Goal: Information Seeking & Learning: Learn about a topic

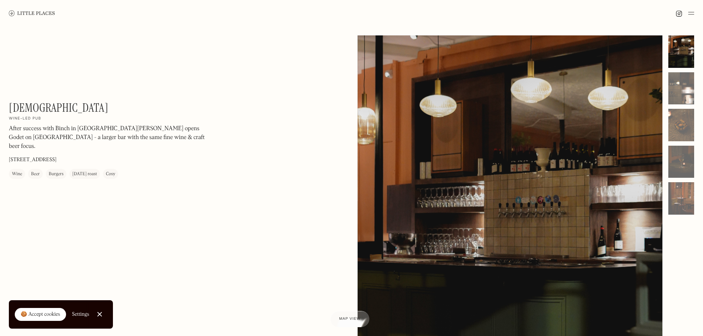
click at [688, 12] on img at bounding box center [691, 13] width 6 height 9
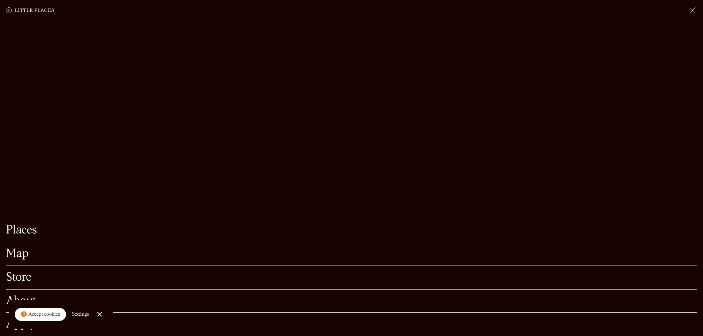
click at [691, 7] on img at bounding box center [692, 10] width 9 height 9
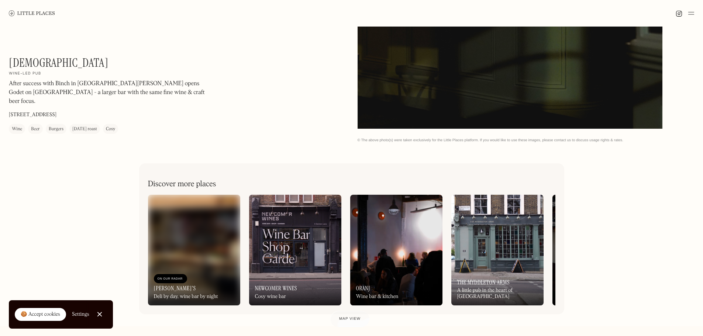
scroll to position [400, 0]
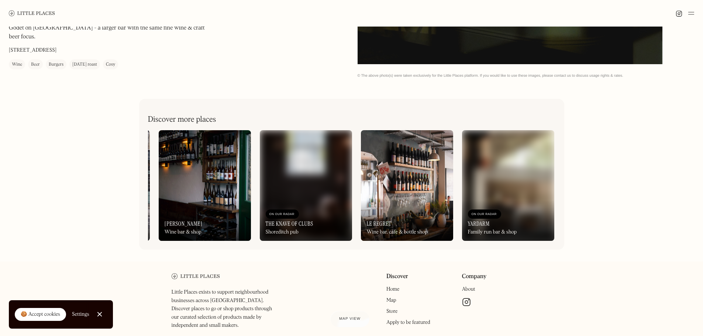
scroll to position [0, 400]
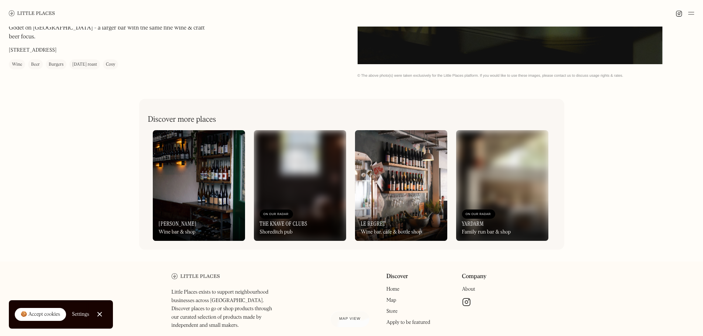
click at [372, 280] on div "Discover Home Map Store Apply to be featured Company About Manage cookies" at bounding box center [425, 311] width 211 height 76
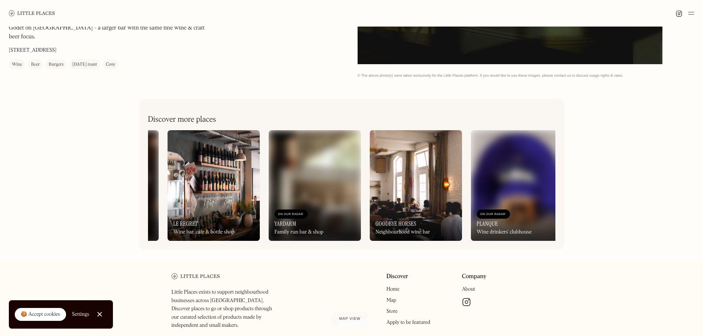
scroll to position [0, 600]
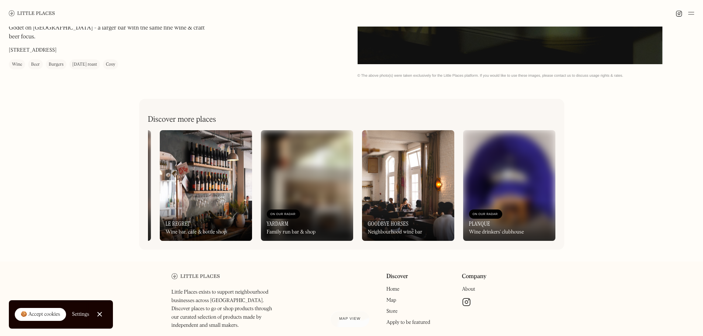
click at [491, 231] on div "Wine drinkers' clubhouse" at bounding box center [496, 232] width 55 height 6
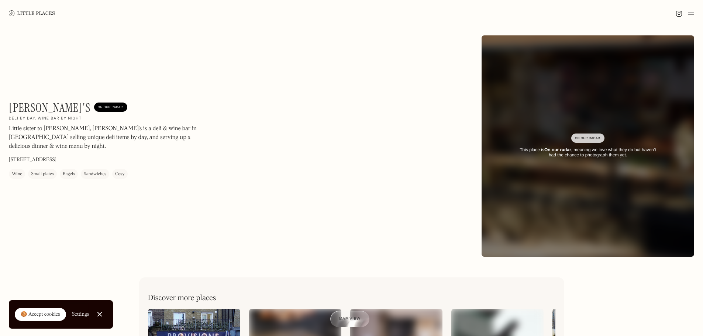
click at [66, 134] on p "Little sister to Llewelyn's, Lulu's is a deli & wine bar in Herne Hill selling …" at bounding box center [108, 138] width 199 height 27
drag, startPoint x: 66, startPoint y: 134, endPoint x: 115, endPoint y: 134, distance: 49.4
click at [69, 134] on p "Little sister to Llewelyn's, Lulu's is a deli & wine bar in Herne Hill selling …" at bounding box center [108, 138] width 199 height 27
drag, startPoint x: 128, startPoint y: 135, endPoint x: 185, endPoint y: 140, distance: 57.1
click at [129, 135] on p "Little sister to Llewelyn's, Lulu's is a deli & wine bar in Herne Hill selling …" at bounding box center [108, 138] width 199 height 27
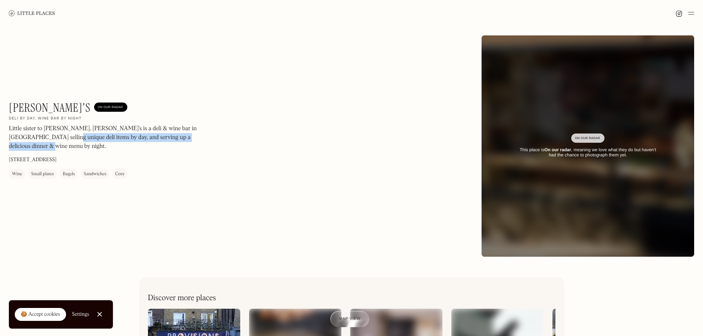
drag, startPoint x: 227, startPoint y: 146, endPoint x: 27, endPoint y: 146, distance: 200.7
click at [27, 146] on div "Lulu's On Our Radar Deli by day, wine bar by night Little sister to Llewelyn's,…" at bounding box center [239, 140] width 461 height 78
click at [356, 139] on div "Lulu's On Our Radar Deli by day, wine bar by night Little sister to Llewelyn's,…" at bounding box center [239, 140] width 461 height 78
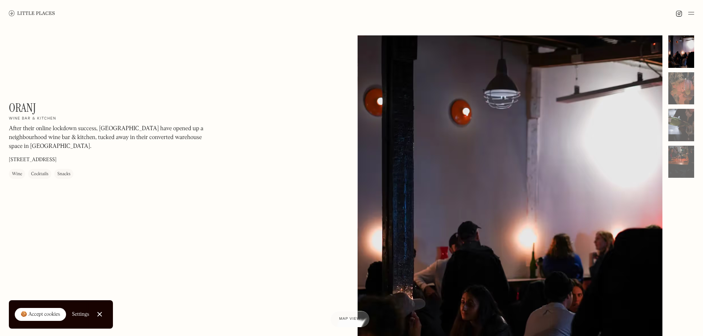
click at [21, 141] on p "After their online lockdown success, Oranj have opened up a neighbourhood wine …" at bounding box center [108, 138] width 199 height 27
click at [87, 159] on div "Oranj On Our Radar Wine bar & kitchen After their online lockdown success, Oran…" at bounding box center [108, 140] width 199 height 78
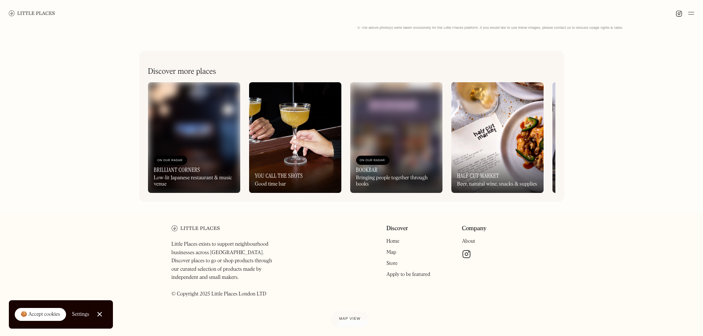
scroll to position [216, 0]
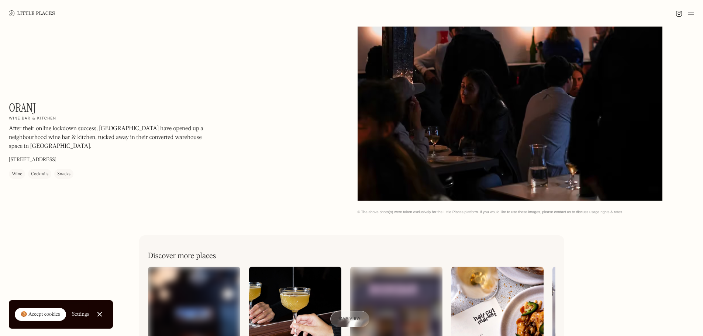
click at [108, 165] on div "Oranj On Our Radar Wine bar & kitchen After their online lockdown success, Oran…" at bounding box center [108, 140] width 199 height 78
drag, startPoint x: 42, startPoint y: 151, endPoint x: 12, endPoint y: 137, distance: 33.0
click at [12, 137] on p "After their online lockdown success, Oranj have opened up a neighbourhood wine …" at bounding box center [108, 138] width 199 height 27
click at [111, 152] on div "After their online lockdown success, Oranj have opened up a neighbourhood wine …" at bounding box center [108, 140] width 199 height 30
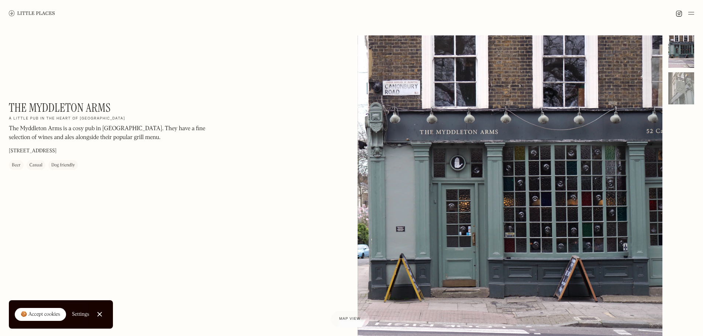
click at [128, 135] on p "The Myddleton Arms is a cosy pub in [GEOGRAPHIC_DATA]. They have a fine selecti…" at bounding box center [108, 134] width 199 height 18
click at [143, 153] on div "The Myddleton Arms On Our Radar A little pub in the heart of [GEOGRAPHIC_DATA] …" at bounding box center [108, 135] width 199 height 69
drag, startPoint x: 131, startPoint y: 157, endPoint x: 104, endPoint y: 161, distance: 27.2
click at [104, 161] on div "The Myddleton Arms On Our Radar A little pub in the heart of [GEOGRAPHIC_DATA] …" at bounding box center [108, 135] width 199 height 69
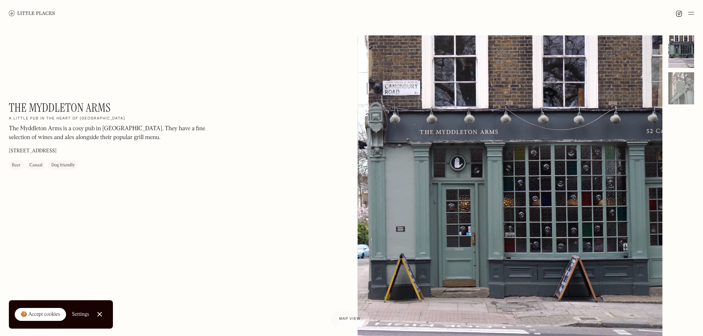
click at [136, 221] on div "The Myddleton Arms On Our Radar A little pub in the heart of [GEOGRAPHIC_DATA] …" at bounding box center [351, 233] width 703 height 413
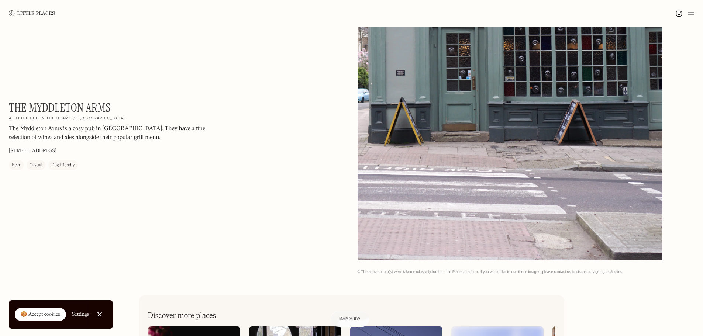
scroll to position [105, 0]
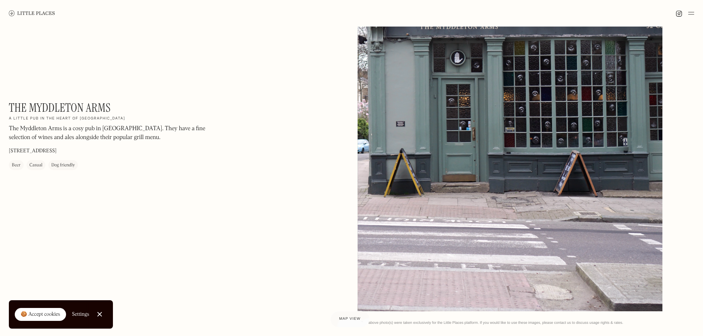
click at [55, 109] on h1 "The Myddleton Arms" at bounding box center [60, 108] width 102 height 14
click at [56, 108] on h1 "The Myddleton Arms" at bounding box center [60, 108] width 102 height 14
copy div "The Myddleton Arms On Our Radar"
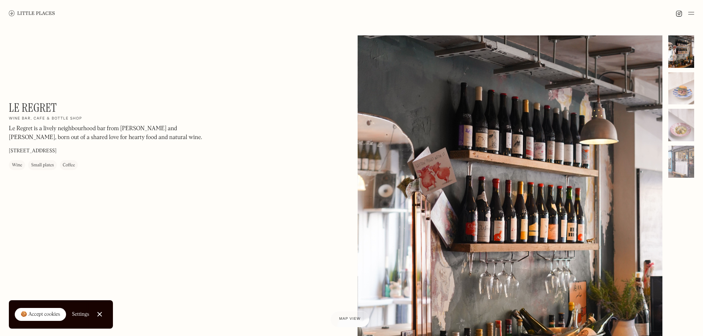
click at [141, 127] on p "Le Regret is a lively neighbourhood bar from [PERSON_NAME] and [PERSON_NAME], b…" at bounding box center [108, 134] width 199 height 18
click at [179, 144] on div "Le Regret is a lively neighbourhood bar from [PERSON_NAME] and [PERSON_NAME], b…" at bounding box center [108, 135] width 199 height 21
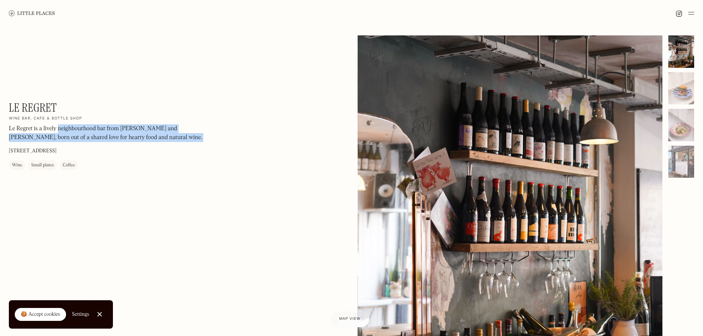
drag, startPoint x: 179, startPoint y: 144, endPoint x: 84, endPoint y: 130, distance: 95.1
click at [84, 130] on div "Le Regret is a lively neighbourhood bar from [PERSON_NAME] and [PERSON_NAME], b…" at bounding box center [108, 135] width 199 height 21
click at [198, 156] on div "Le Regret On Our Radar Wine bar, cafe & bottle shop Le Regret is a lively neigh…" at bounding box center [108, 135] width 199 height 69
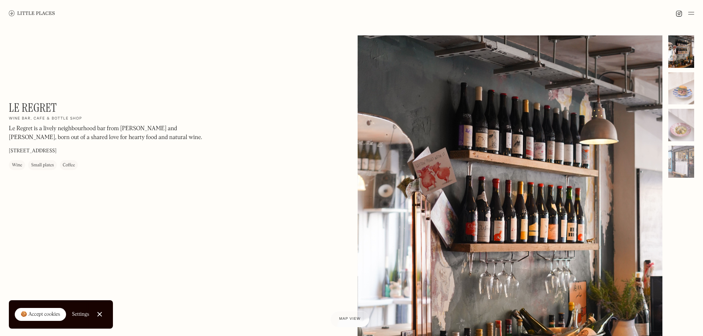
click at [41, 97] on div "Le Regret On Our Radar Wine bar, cafe & bottle shop Le Regret is a lively neigh…" at bounding box center [351, 233] width 703 height 413
click at [31, 103] on h1 "Le Regret" at bounding box center [33, 108] width 48 height 14
copy div "Le Regret On Our Radar"
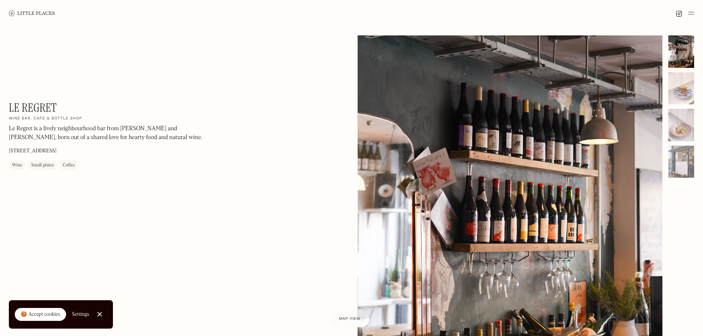
click at [88, 131] on p "Le Regret is a lively neighbourhood bar from Katy Severson and Jean-Martin Louw…" at bounding box center [108, 134] width 199 height 18
click at [179, 149] on div "Le Regret On Our Radar Wine bar, cafe & bottle shop Le Regret is a lively neigh…" at bounding box center [108, 135] width 199 height 69
click at [56, 149] on p "289 High Rd Leytonstone, London E11 4HH" at bounding box center [33, 152] width 48 height 8
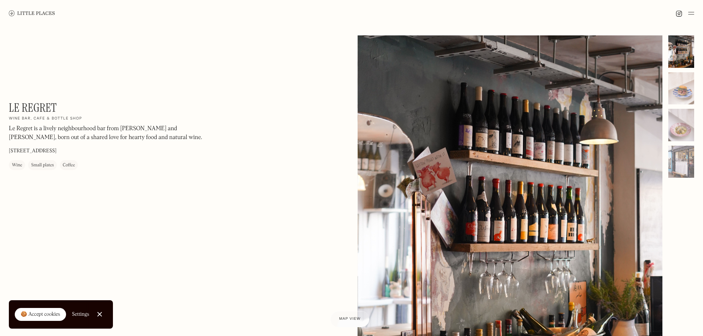
click at [156, 158] on div "Le Regret On Our Radar Wine bar, cafe & bottle shop Le Regret is a lively neigh…" at bounding box center [108, 135] width 199 height 69
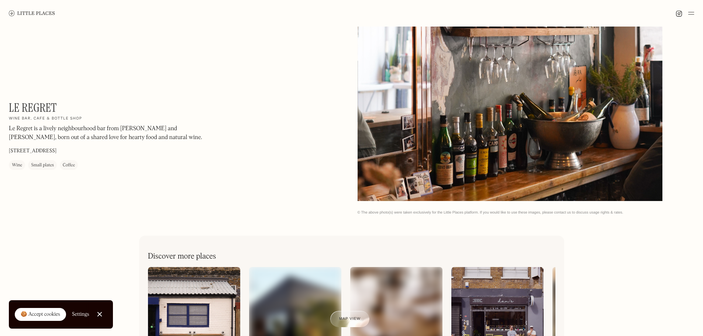
scroll to position [221, 0]
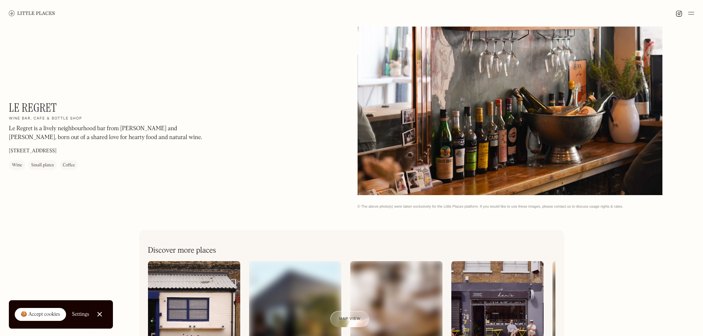
click at [64, 108] on div "Le Regret On Our Radar Wine bar, cafe & bottle shop Le Regret is a lively neigh…" at bounding box center [108, 135] width 199 height 69
click at [46, 105] on h1 "Le Regret" at bounding box center [33, 108] width 48 height 14
copy div "Le Regret On Our Radar"
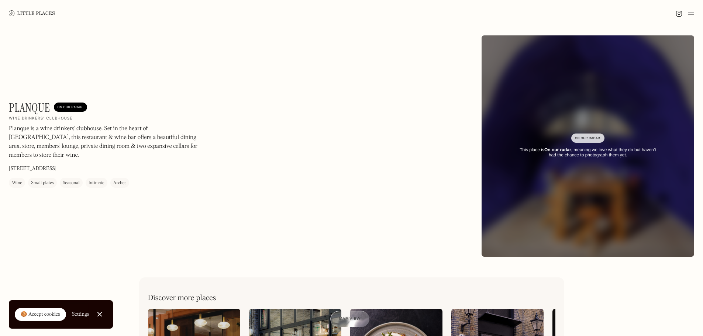
click at [106, 136] on p "Planque is a wine drinkers' clubhouse. Set in the heart of [GEOGRAPHIC_DATA], t…" at bounding box center [108, 142] width 199 height 35
drag, startPoint x: 106, startPoint y: 136, endPoint x: 144, endPoint y: 144, distance: 38.5
click at [106, 136] on p "Planque is a wine drinkers' clubhouse. Set in the heart of Haggerston, this res…" at bounding box center [108, 142] width 199 height 35
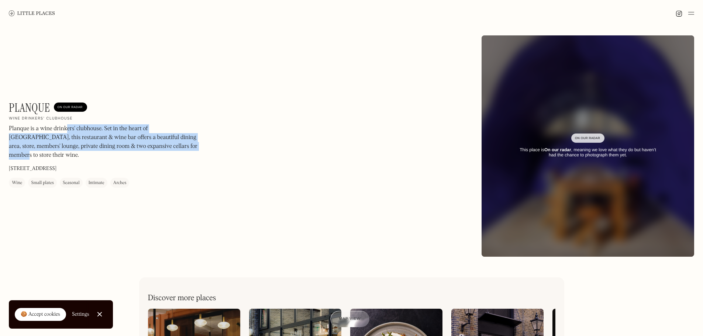
drag, startPoint x: 161, startPoint y: 149, endPoint x: 67, endPoint y: 131, distance: 96.2
click at [67, 131] on p "Planque is a wine drinkers' clubhouse. Set in the heart of Haggerston, this res…" at bounding box center [108, 142] width 199 height 35
click at [156, 147] on p "Planque is a wine drinkers' clubhouse. Set in the heart of Haggerston, this res…" at bounding box center [108, 142] width 199 height 35
drag, startPoint x: 233, startPoint y: 144, endPoint x: 19, endPoint y: 131, distance: 214.4
click at [19, 131] on div "Planque On Our Radar Wine drinkers' clubhouse Planque is a wine drinkers' clubh…" at bounding box center [239, 144] width 461 height 87
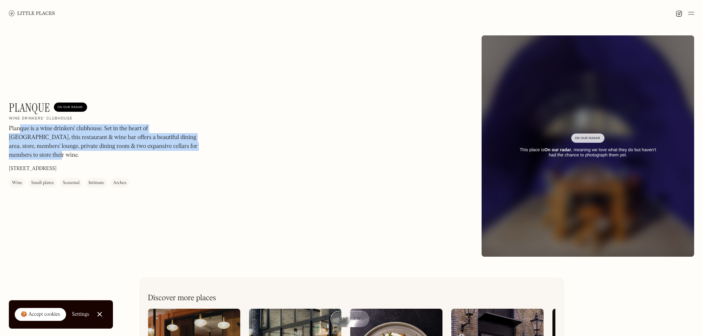
click at [183, 151] on div "Planque is a wine drinkers' clubhouse. Set in the heart of Haggerston, this res…" at bounding box center [108, 144] width 199 height 39
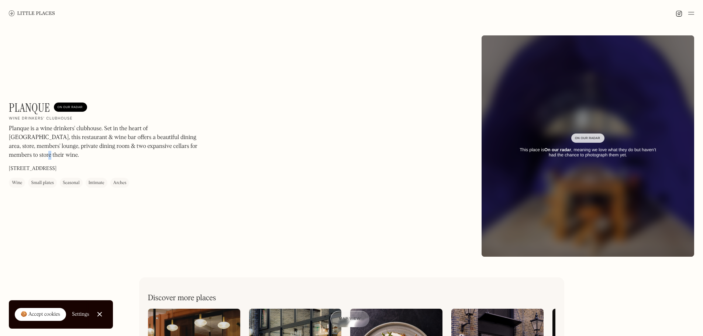
click at [183, 151] on div "Planque is a wine drinkers' clubhouse. Set in the heart of Haggerston, this res…" at bounding box center [108, 144] width 199 height 39
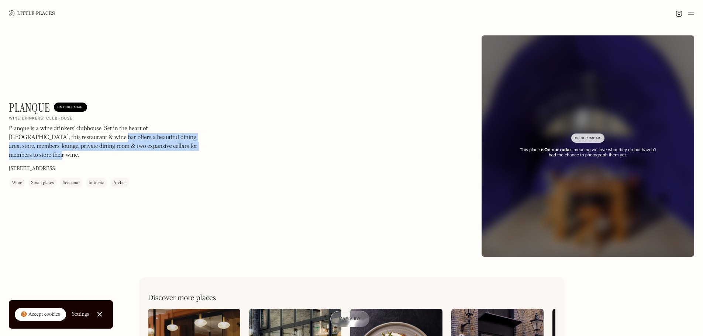
drag, startPoint x: 263, startPoint y: 151, endPoint x: 71, endPoint y: 142, distance: 192.1
click at [71, 142] on div "Planque On Our Radar Wine drinkers' clubhouse Planque is a wine drinkers' clubh…" at bounding box center [239, 144] width 461 height 87
click at [71, 142] on p "Planque is a wine drinkers' clubhouse. Set in the heart of Haggerston, this res…" at bounding box center [108, 142] width 199 height 35
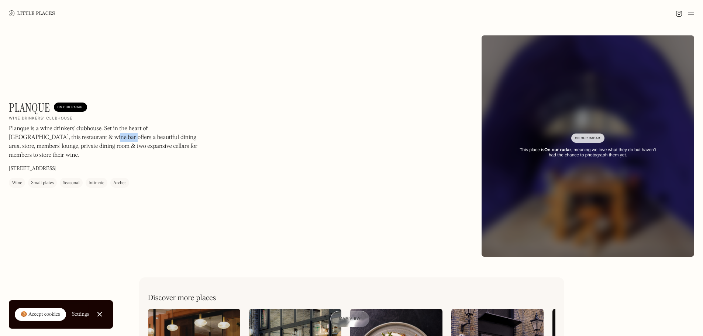
click at [71, 142] on p "Planque is a wine drinkers' clubhouse. Set in the heart of Haggerston, this res…" at bounding box center [108, 142] width 199 height 35
click at [157, 152] on div "Planque is a wine drinkers' clubhouse. Set in the heart of Haggerston, this res…" at bounding box center [108, 144] width 199 height 39
click at [157, 145] on p "Planque is a wine drinkers' clubhouse. Set in the heart of Haggerston, this res…" at bounding box center [108, 142] width 199 height 35
click at [202, 146] on p "Planque is a wine drinkers' clubhouse. Set in the heart of Haggerston, this res…" at bounding box center [108, 142] width 199 height 35
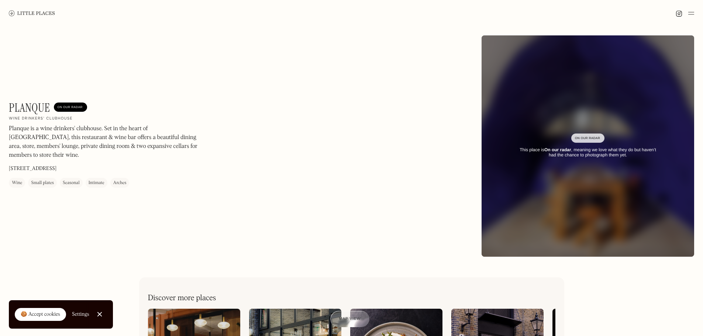
click at [37, 8] on link at bounding box center [32, 13] width 46 height 27
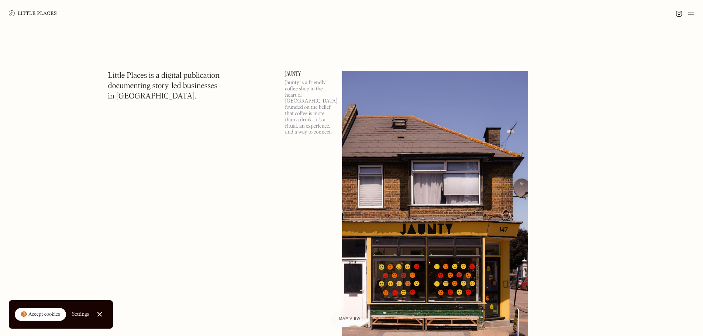
scroll to position [37, 0]
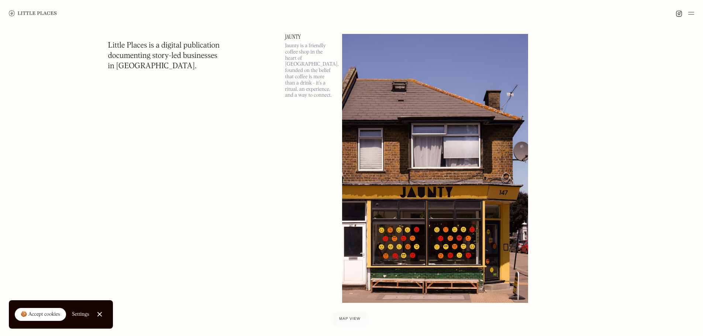
click at [692, 12] on img at bounding box center [691, 13] width 6 height 9
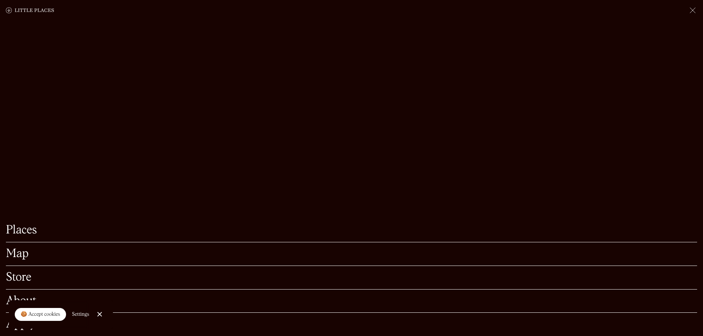
click at [20, 225] on link "Places" at bounding box center [351, 230] width 691 height 11
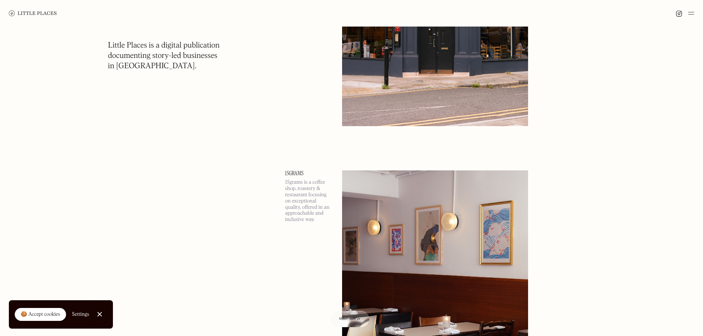
scroll to position [2288, 0]
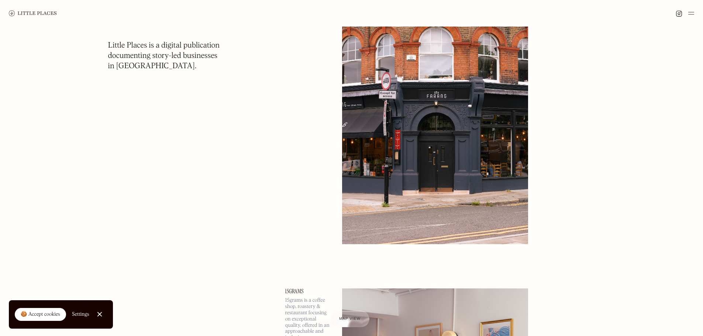
click at [411, 130] on img at bounding box center [435, 110] width 186 height 269
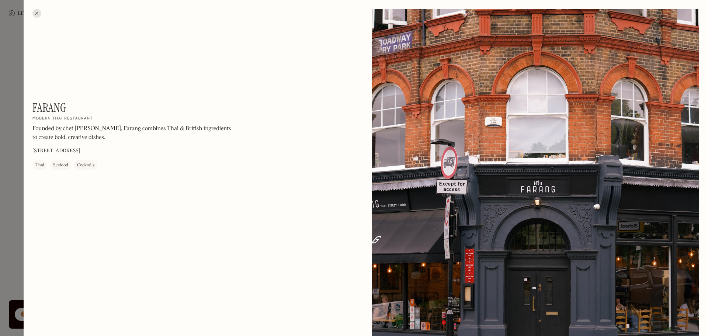
click at [57, 106] on h1 "Farang" at bounding box center [49, 108] width 34 height 14
click at [4, 142] on div at bounding box center [354, 168] width 708 height 336
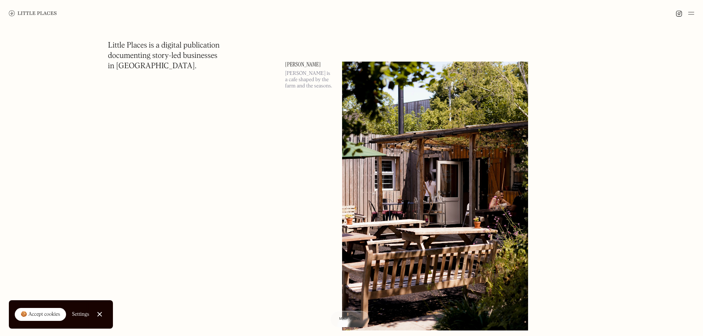
scroll to position [2841, 0]
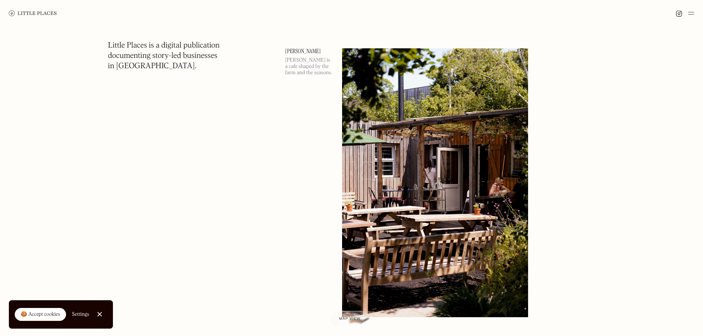
click at [309, 72] on p "[PERSON_NAME] is a cafe shaped by the farm and the seasons." at bounding box center [309, 66] width 48 height 18
click at [308, 109] on div "[PERSON_NAME] [PERSON_NAME] is a cafe shaped by the farm and the seasons." at bounding box center [309, 182] width 48 height 269
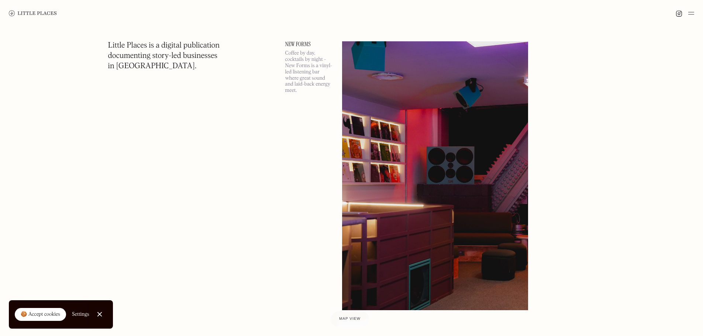
scroll to position [4059, 0]
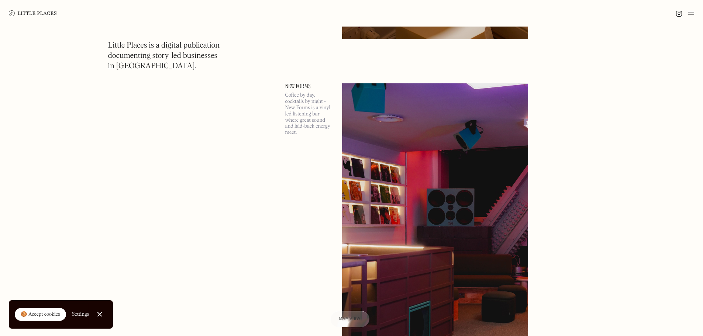
click at [291, 124] on p "Coffee by day, cocktails by night - New Forms is a vinyl-led listening bar wher…" at bounding box center [309, 114] width 48 height 44
click at [303, 149] on div "New Forms Coffee by day, cocktails by night - New Forms is a vinyl-led listenin…" at bounding box center [309, 217] width 48 height 269
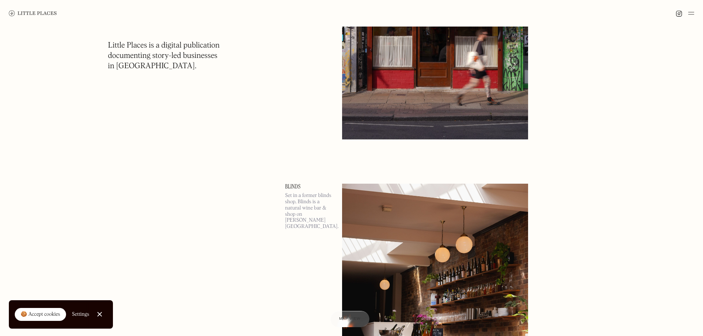
scroll to position [5977, 0]
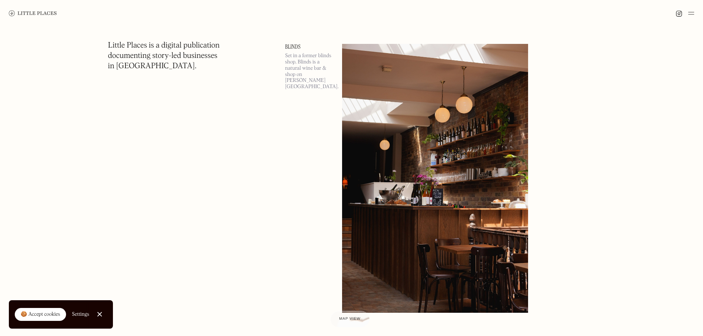
click at [293, 49] on link "Blinds" at bounding box center [309, 47] width 48 height 6
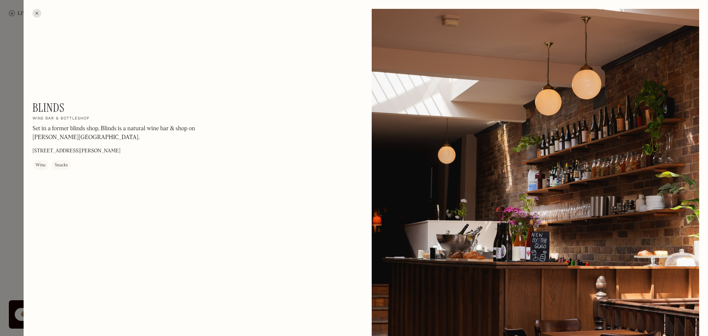
click at [524, 211] on div at bounding box center [536, 214] width 328 height 410
click at [39, 12] on div at bounding box center [36, 13] width 9 height 9
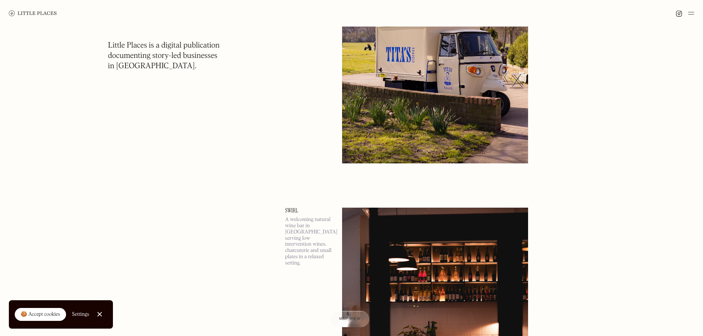
scroll to position [7520, 0]
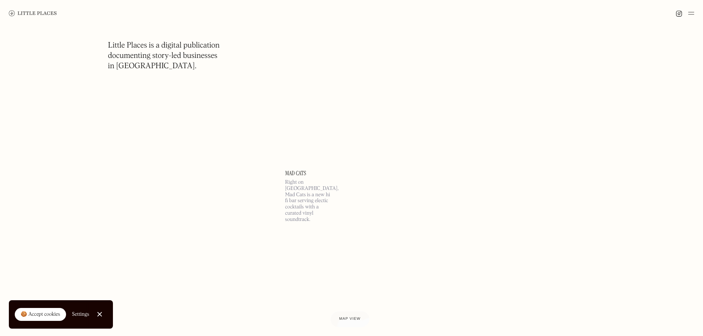
scroll to position [12880, 0]
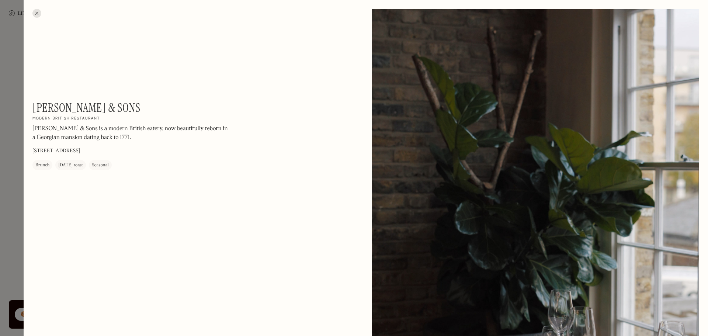
click at [18, 170] on div at bounding box center [354, 168] width 708 height 336
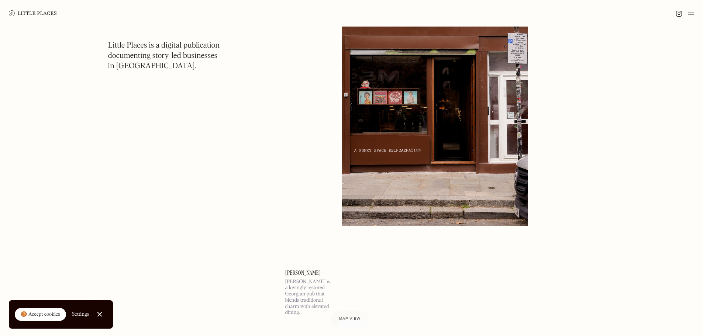
scroll to position [13138, 0]
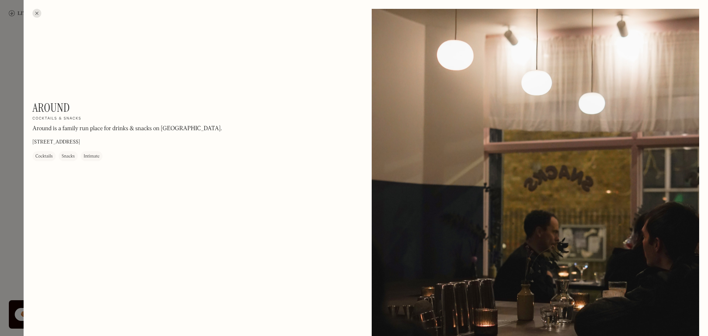
click at [10, 190] on div at bounding box center [354, 168] width 708 height 336
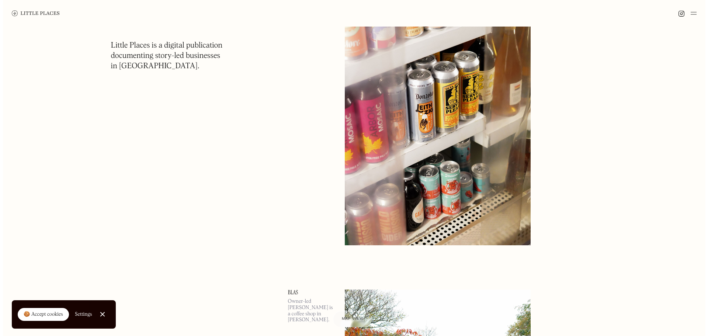
scroll to position [13729, 0]
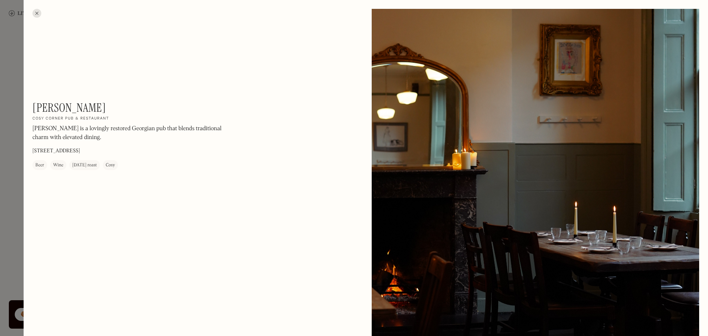
click at [56, 106] on h1 "[PERSON_NAME]" at bounding box center [68, 108] width 73 height 14
copy div "[PERSON_NAME] On Our Radar"
